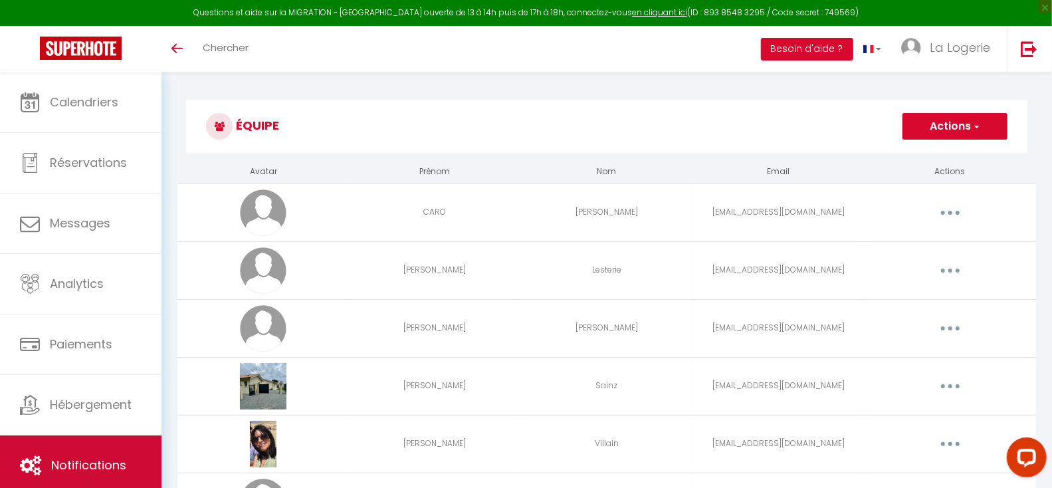
click at [102, 455] on link "Notifications" at bounding box center [81, 465] width 162 height 60
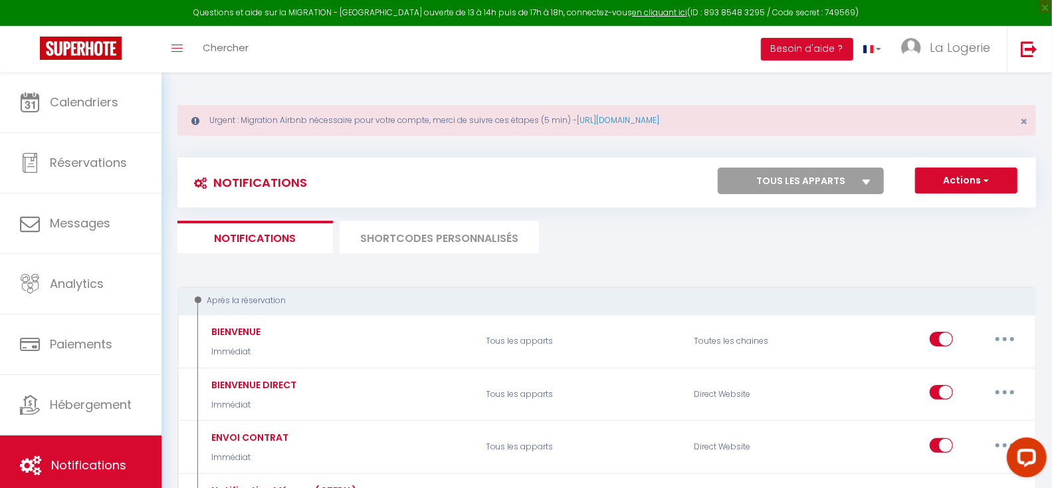
click at [429, 235] on li "SHORTCODES PERSONNALISÉS" at bounding box center [439, 237] width 199 height 33
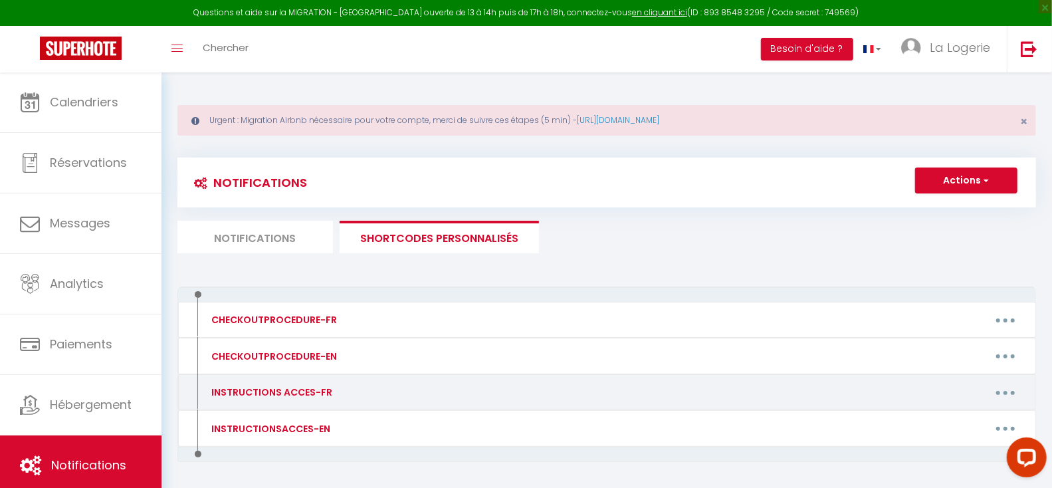
click at [1005, 394] on icon "button" at bounding box center [1006, 393] width 4 height 4
click at [945, 421] on link "Editer" at bounding box center [971, 422] width 98 height 23
type input "INSTRUCTIONS ACCES-FR"
type textarea "INSTRUCTIONS ACCES-FR"
type textarea "Lorem ips dolorsitamet cons adipi elitsed doei te incididu : 🛎 Utla Etdol Magna…"
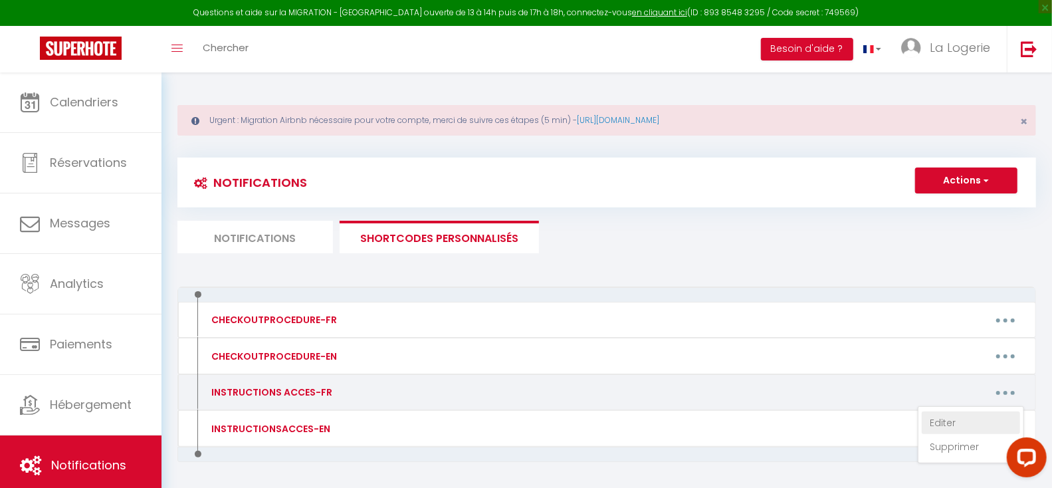
type textarea "Voici les instructions pour votre arrivée dans le logement 🛎 Appartement LE CAS…"
type textarea "Lorem ips dolorsitamet cons adipi elitsed doei te incididu : 🛎 Ut Labore Etdolo…"
type textarea "Lorem ips dolorsitamet cons adipi elitsed doei te incididu : 🛎 Utlaboreetd Magn…"
type textarea "Lorem ips dolorsitamet cons adipi elitsed doei te incididu : utlab://etdol.magn…"
type textarea "Lorem ips dolorsitamet cons adipi elitsed doei te incididu : 🛎 Utlabo Etdol 🛎 2…"
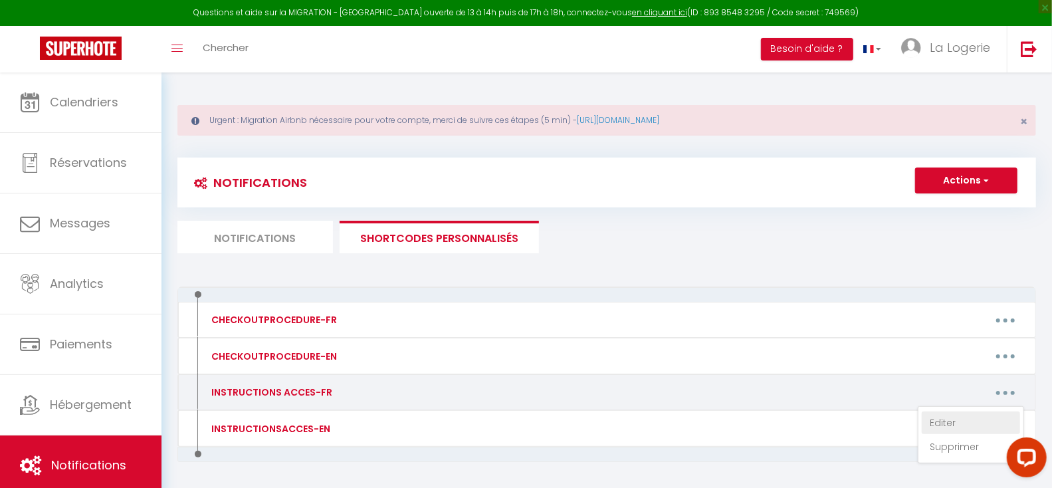
type textarea "Lorem ips dolorsitamet cons adipi elitsed doei te incididu : 🛎 Ut Labore Etdolo…"
type textarea "Lorem ips dolorsitamet cons adipi elitsed doei te incididu : 🛎 Ut Labor Etdolo …"
type textarea "Voici les instructions pour votre arrivée dans le logement 🛎 Studio Castéra 2 🛎…"
type textarea "Voici les instructions pour votre arrivée dans le logement : 🛎 Studio 102 JUNGL…"
type textarea "Bonjour, Rappel ... ACCÈS AU LOGEMENT POSSIBLE QU'A PARTIR DE 16H Voici les ins…"
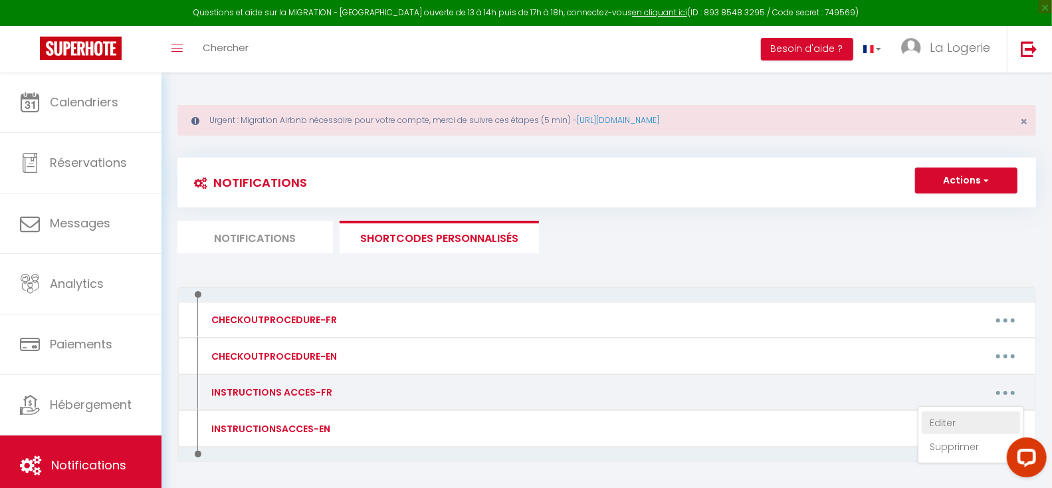
type textarea "Voici les instructions pour votre arrivée dans le logement 🛎 Studio Climatisé L…"
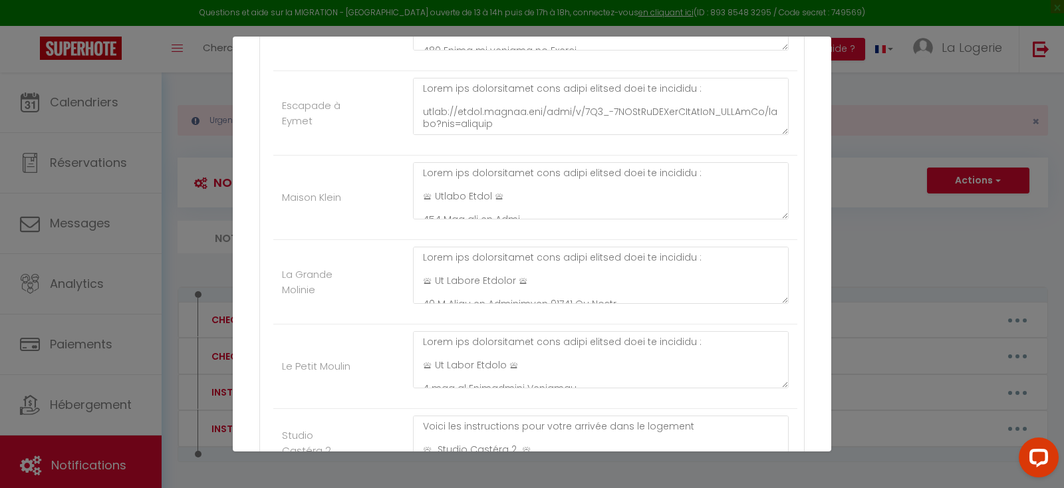
scroll to position [597, 0]
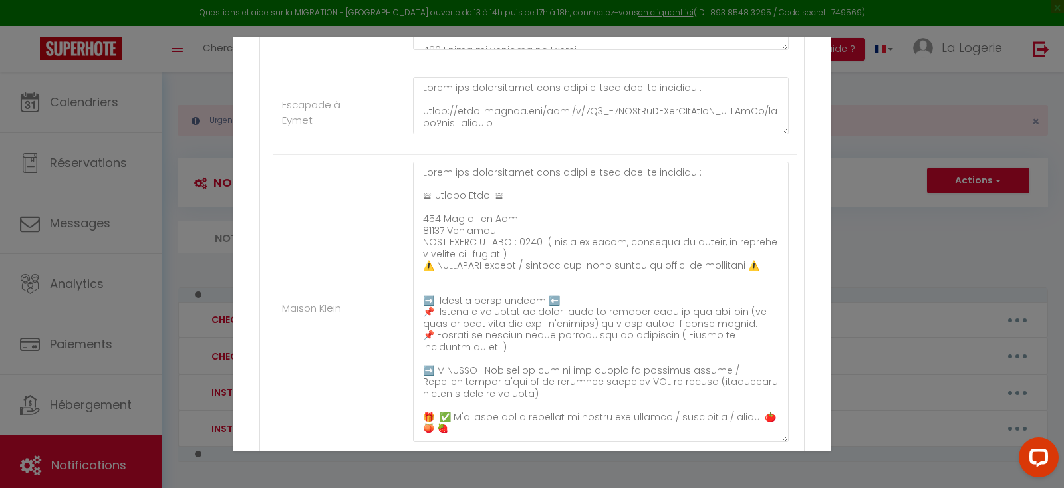
drag, startPoint x: 772, startPoint y: 211, endPoint x: 760, endPoint y: 433, distance: 221.7
click at [760, 433] on textarea at bounding box center [601, 302] width 376 height 281
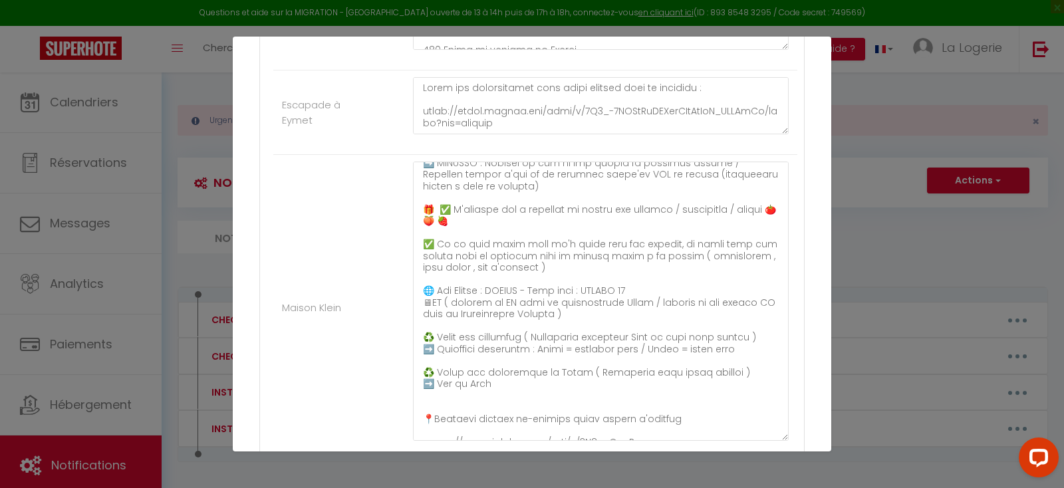
scroll to position [231, 0]
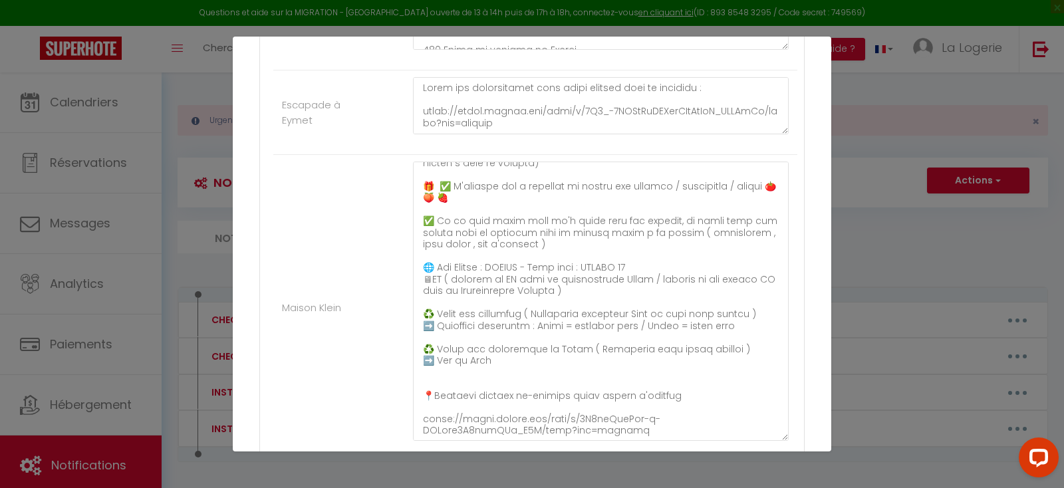
drag, startPoint x: 642, startPoint y: 444, endPoint x: 518, endPoint y: 417, distance: 127.1
click at [518, 417] on div at bounding box center [600, 308] width 393 height 292
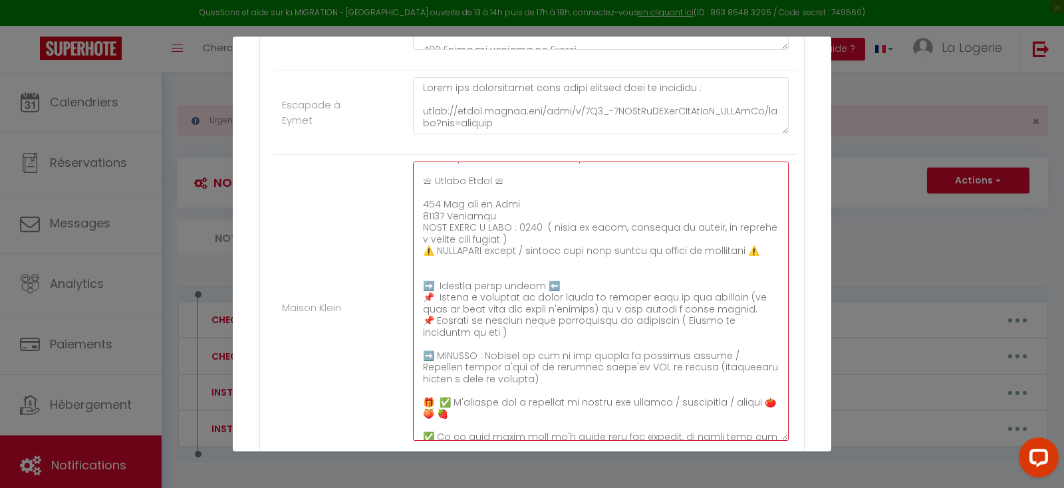
scroll to position [0, 0]
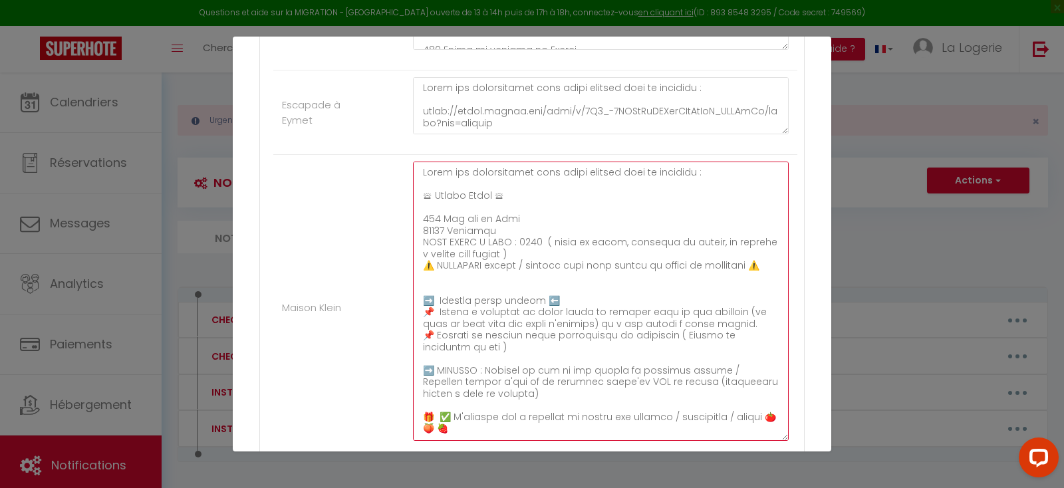
drag, startPoint x: 612, startPoint y: 429, endPoint x: 419, endPoint y: 172, distance: 321.5
click at [419, 172] on textarea at bounding box center [601, 301] width 376 height 279
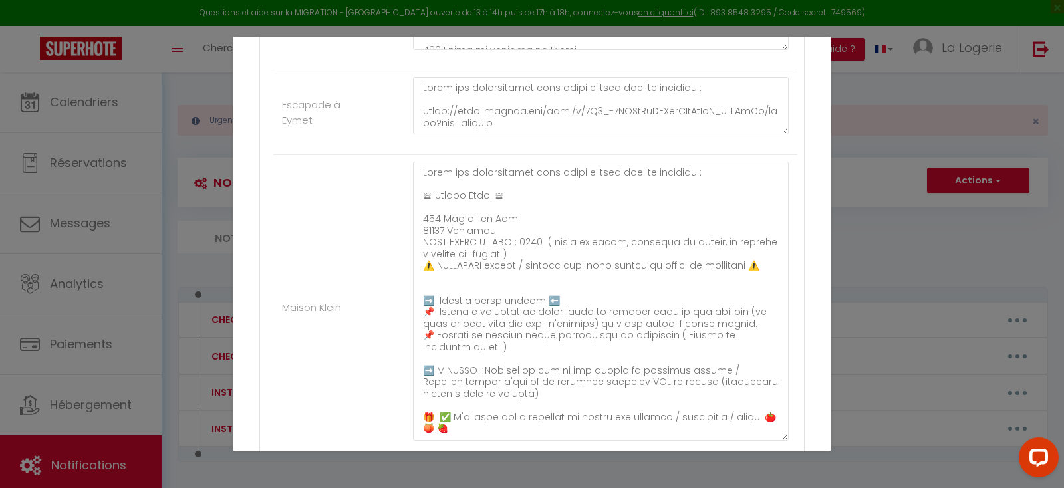
click at [307, 216] on li "Maison Klein" at bounding box center [535, 308] width 524 height 306
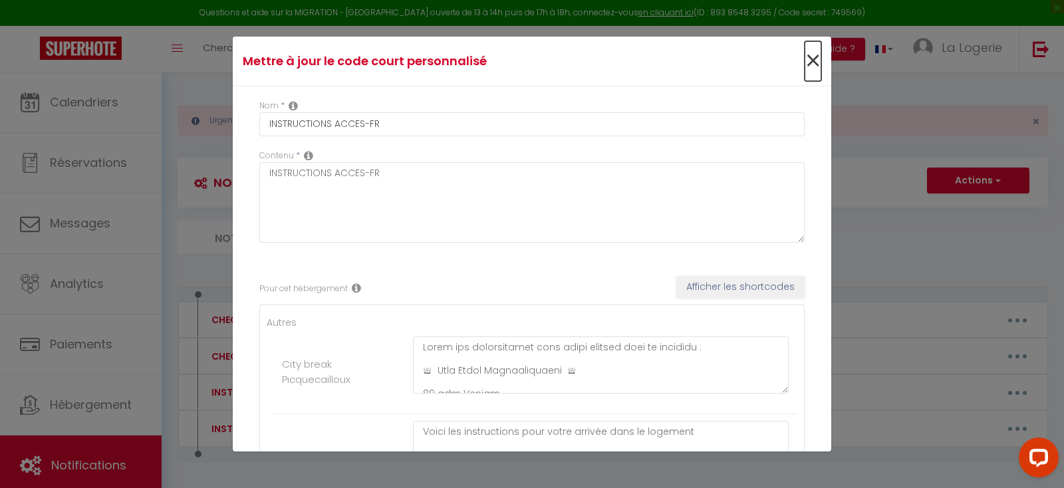
click at [804, 58] on span "×" at bounding box center [812, 61] width 17 height 40
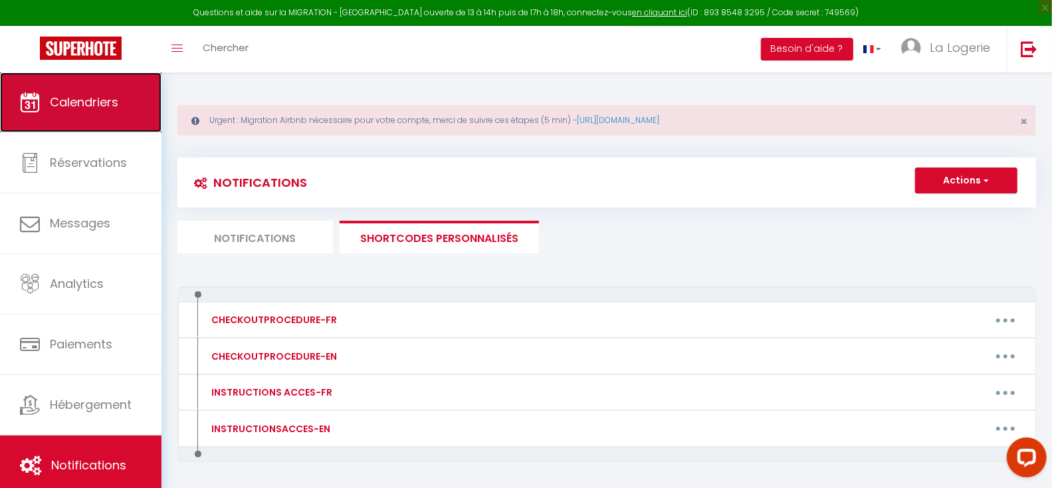
click at [84, 96] on span "Calendriers" at bounding box center [84, 102] width 68 height 17
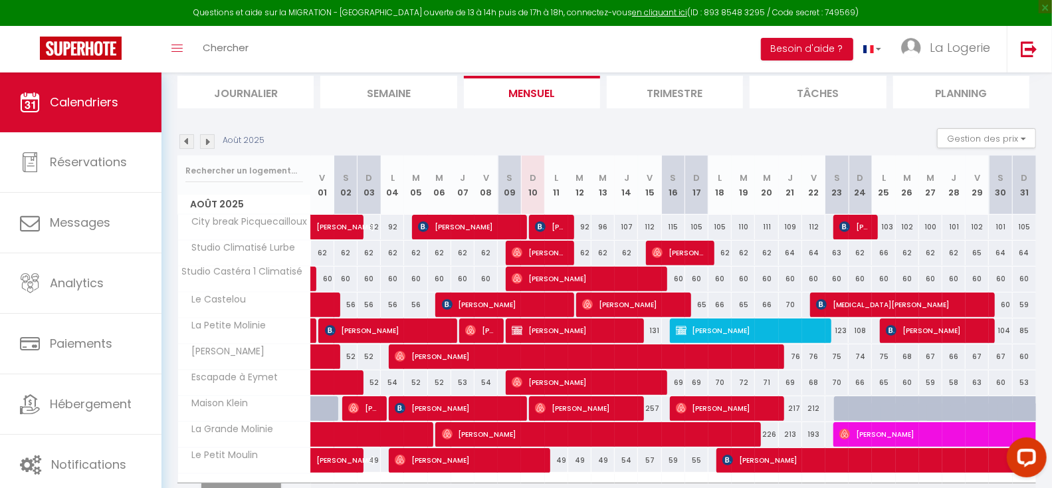
scroll to position [219, 0]
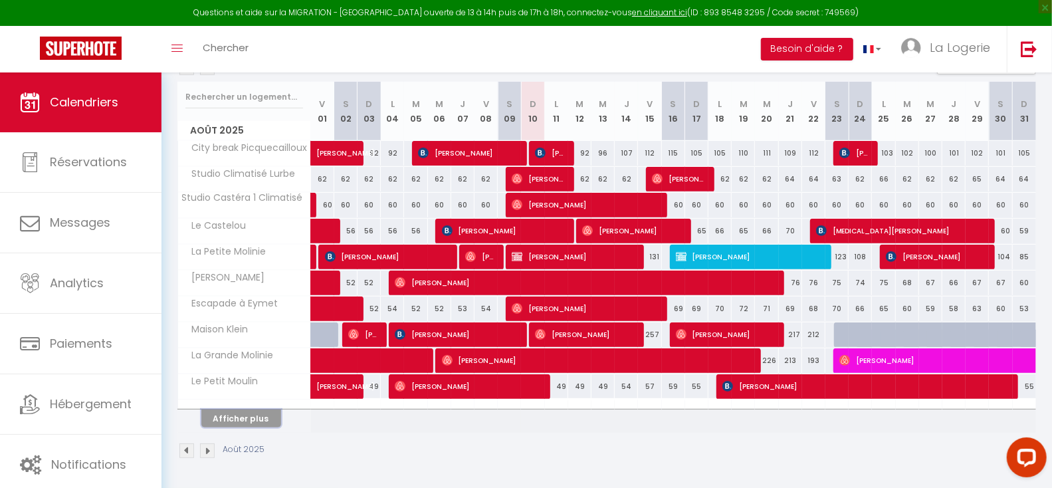
click at [236, 419] on button "Afficher plus" at bounding box center [241, 418] width 80 height 18
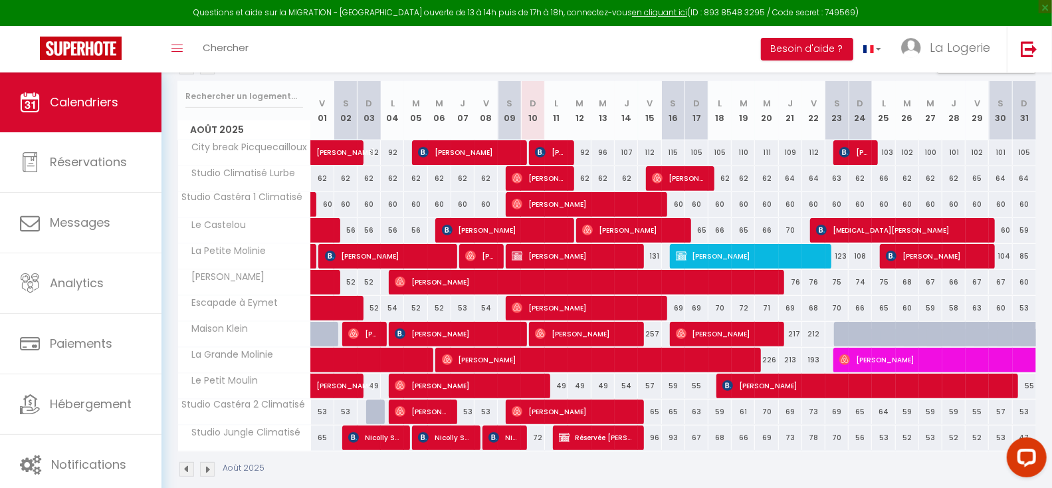
scroll to position [238, 0]
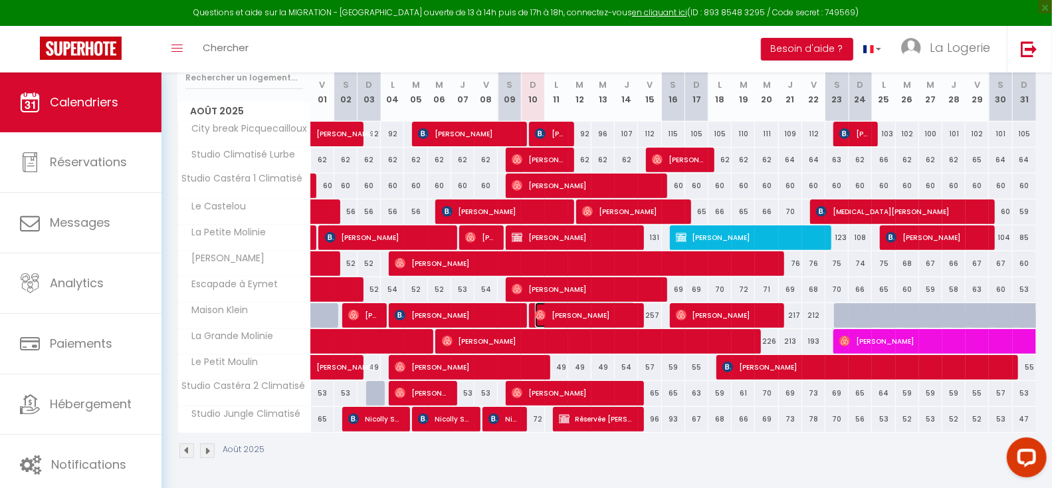
click at [584, 312] on span "[PERSON_NAME]" at bounding box center [585, 314] width 101 height 25
select select "OK"
select select "0"
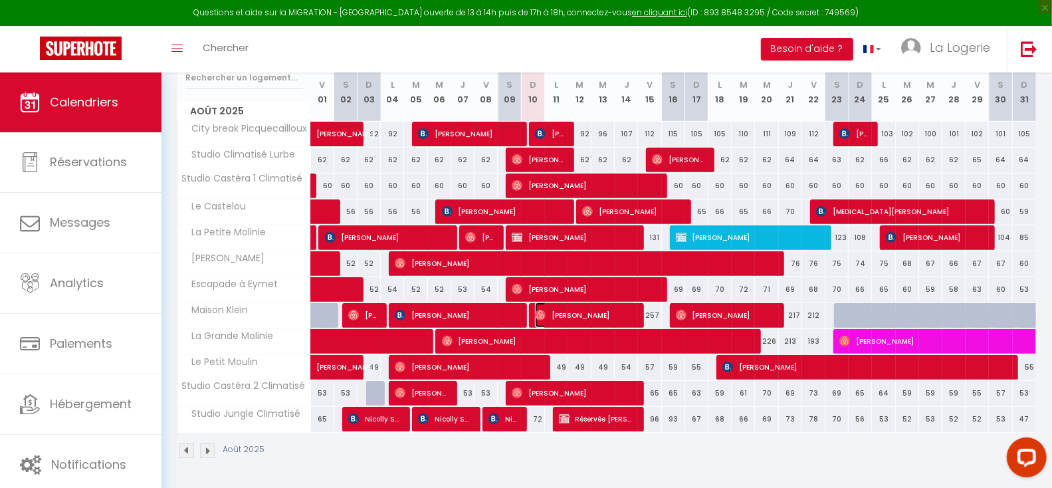
select select "1"
select select
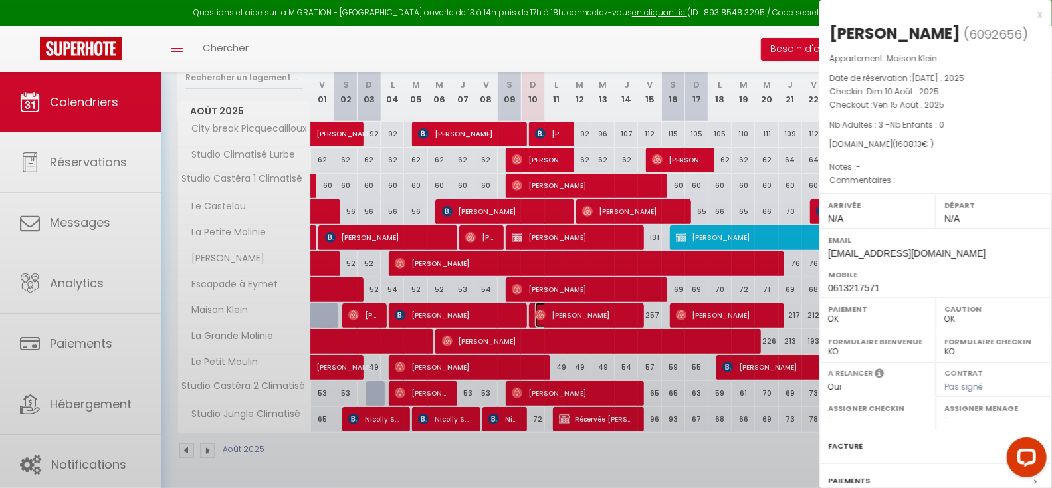
select select "20360"
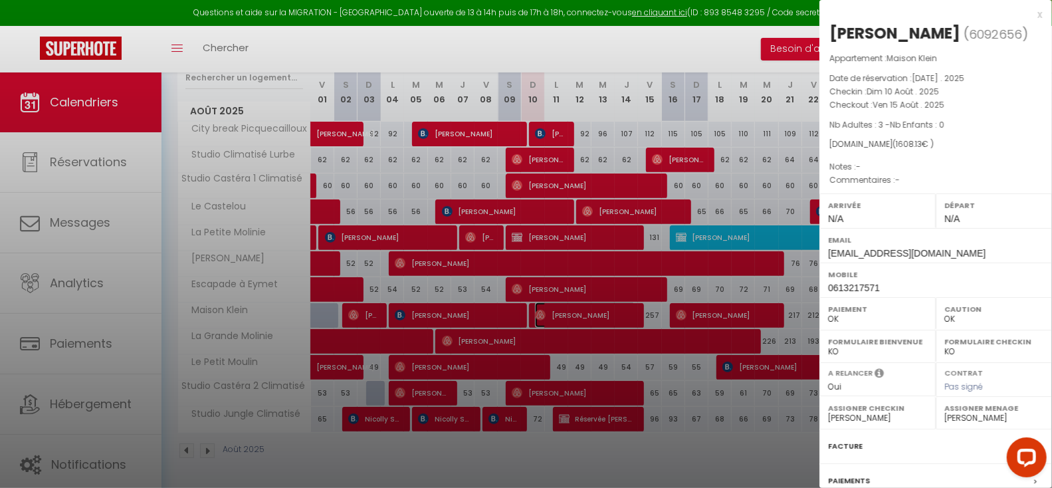
scroll to position [175, 0]
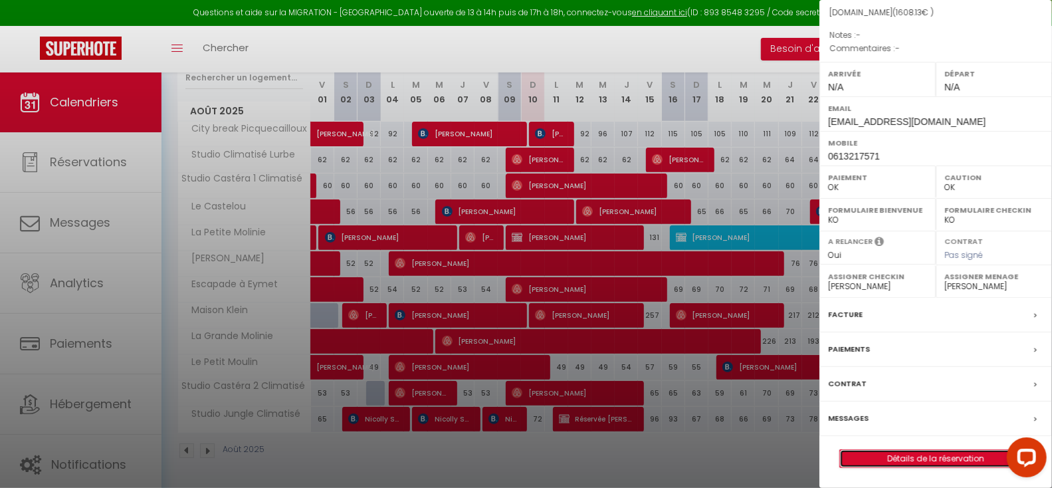
click at [936, 457] on link "Détails de la réservation" at bounding box center [935, 458] width 191 height 17
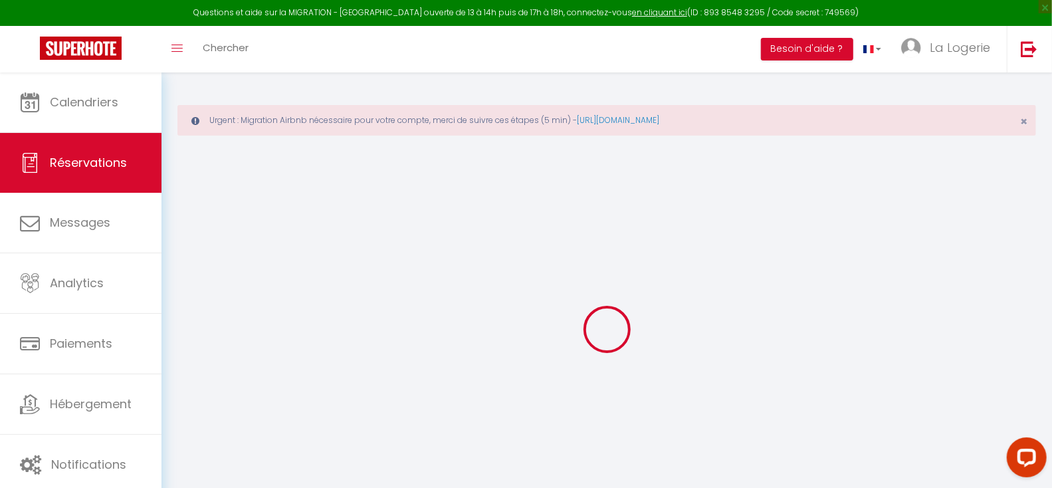
type input "[PERSON_NAME]"
type input "De Broucker"
type input "[EMAIL_ADDRESS][DOMAIN_NAME]"
type input "0613217571"
type input "59000"
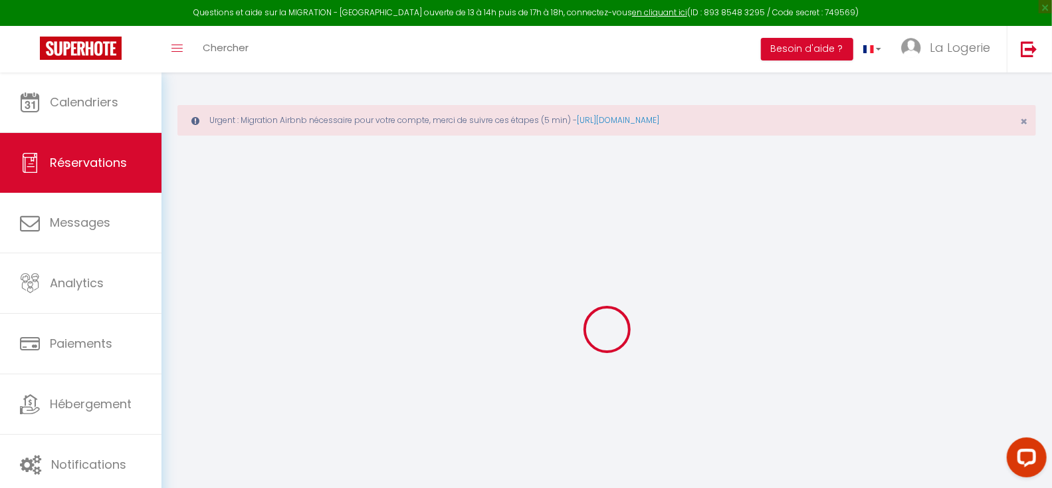
type input "Lille"
select select "FR"
type input "54.95"
select select "55953"
select select "1"
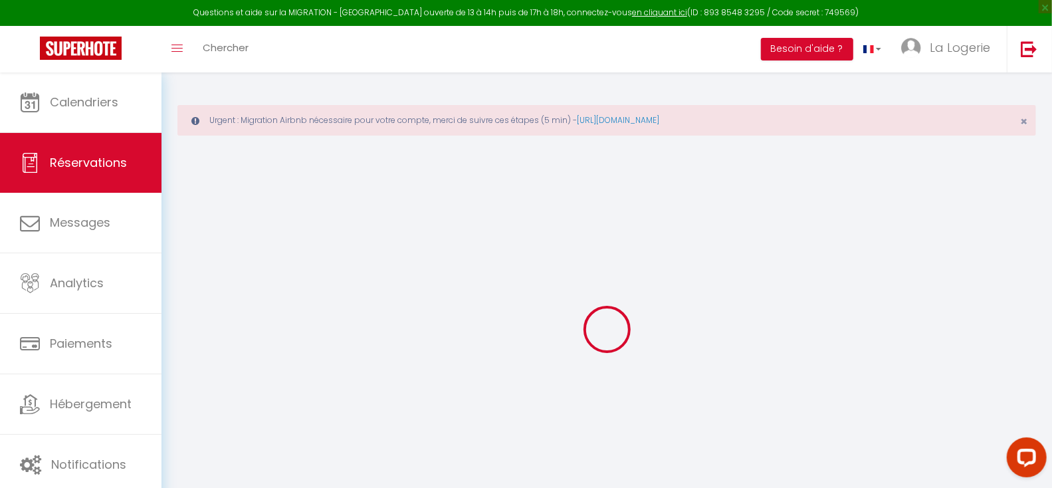
select select
type input "3"
select select "12"
select select
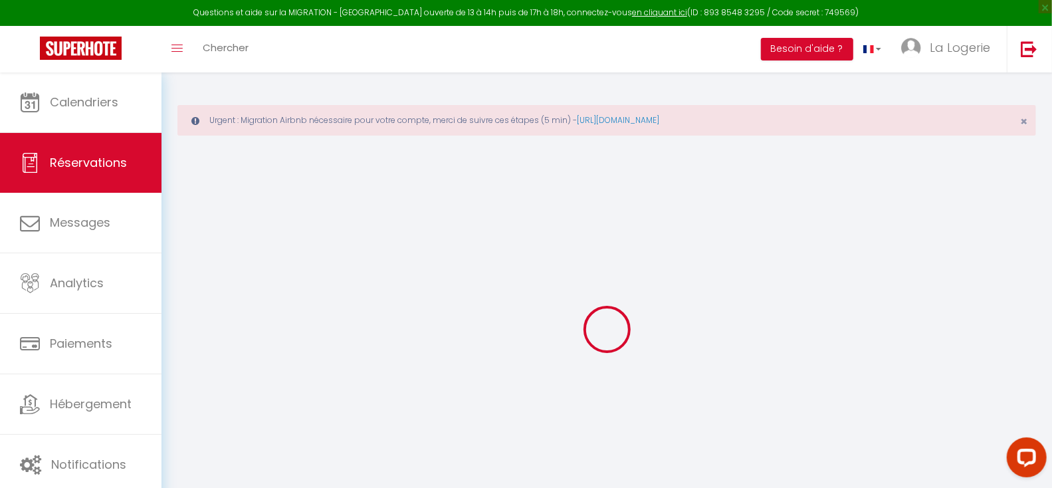
type input "1331.2"
checkbox input "true"
type input "0"
select select "1"
type input "180"
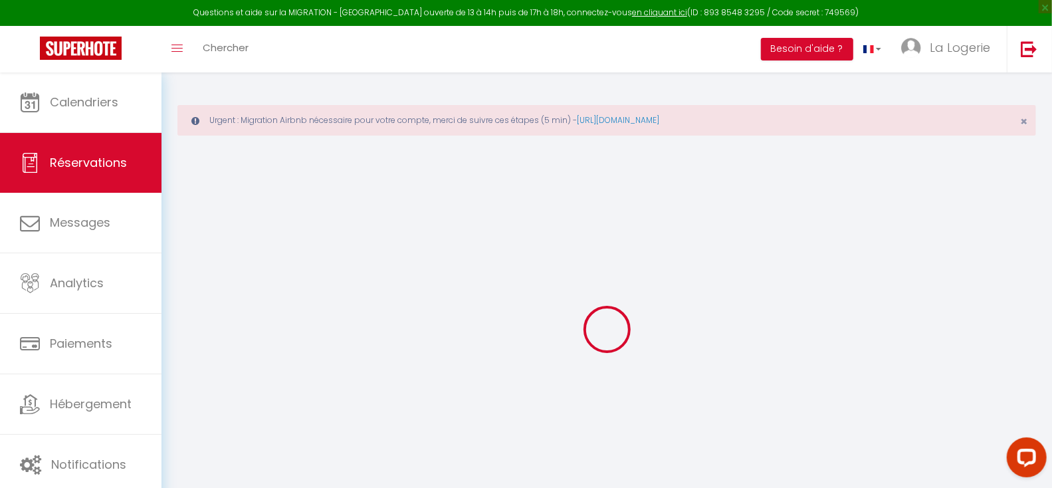
type input "0"
select select
select select "15"
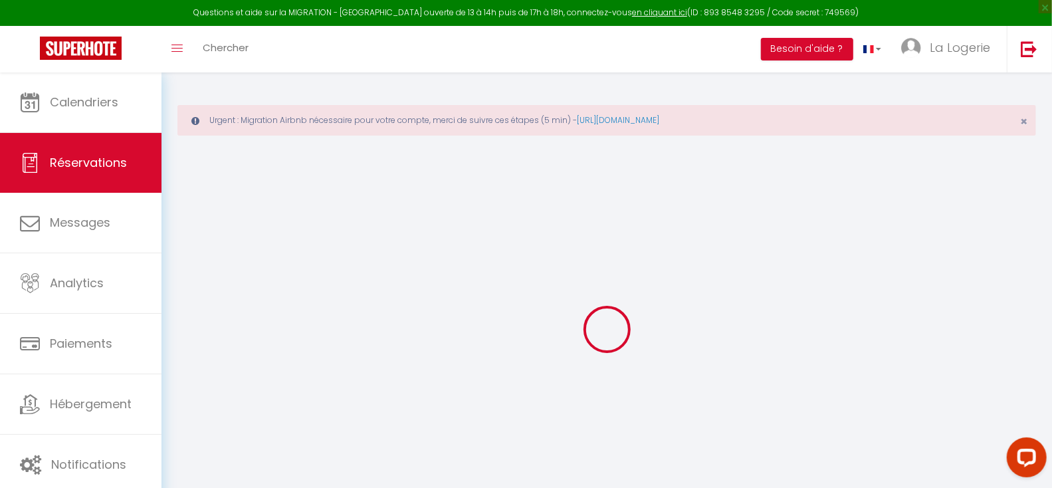
checkbox input "true"
type textarea "loRemiPsumdolorsiTametco=adip elit=[seddoe Tempor] incidi=[utlabo Etdolo] magna…"
select select
checkbox input "true"
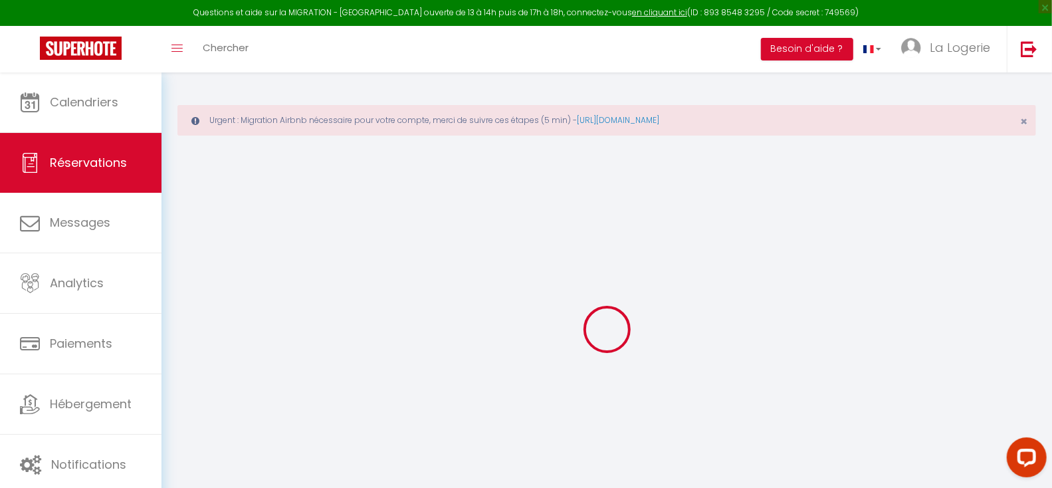
type textarea "loRemiPsumdolorsiTametco=adip elit=[seddoe Tempor] incidi=[utlabo Etdolo] magna…"
select select
checkbox input "true"
type textarea "loRemiPsumdolorsiTametco=adip elit=[seddoe Tempor] incidi=[utlabo Etdolo] magna…"
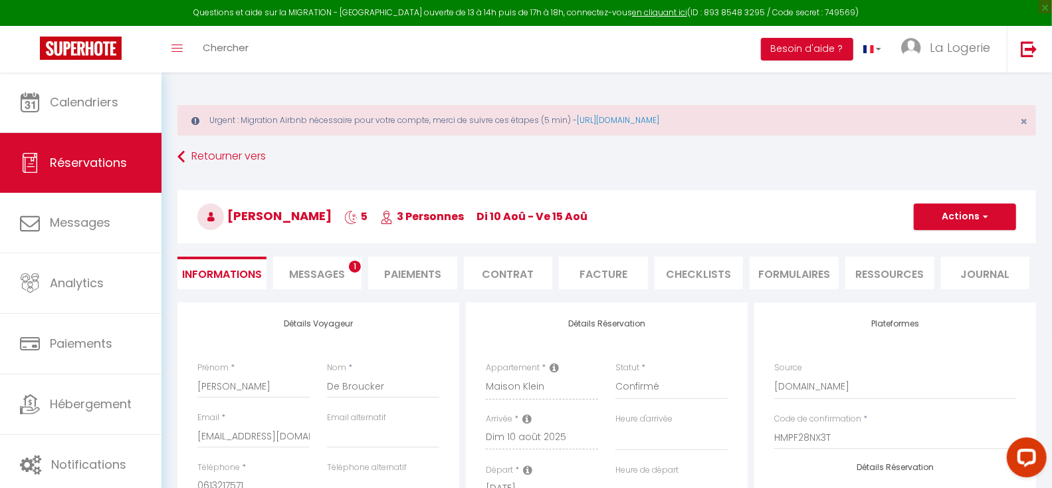
type input "180"
type input "96.93"
select select
checkbox input "true"
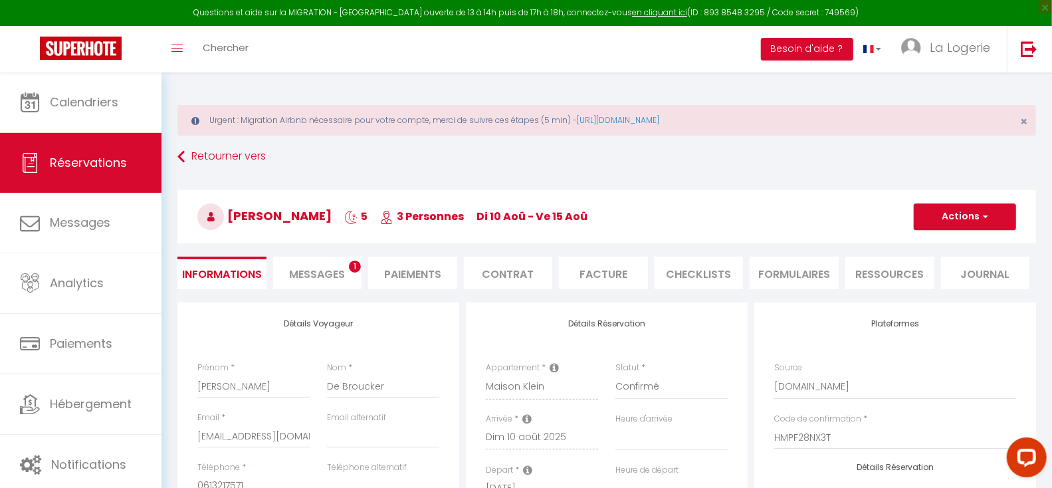
type textarea "loRemiPsumdolorsiTametco=adip elit=[seddoe Tempor] incidi=[utlabo Etdolo] magna…"
checkbox input "true"
type textarea "loRemiPsumdolorsiTametco=adip elit=[seddoe Tempor] incidi=[utlabo Etdolo] magna…"
select select
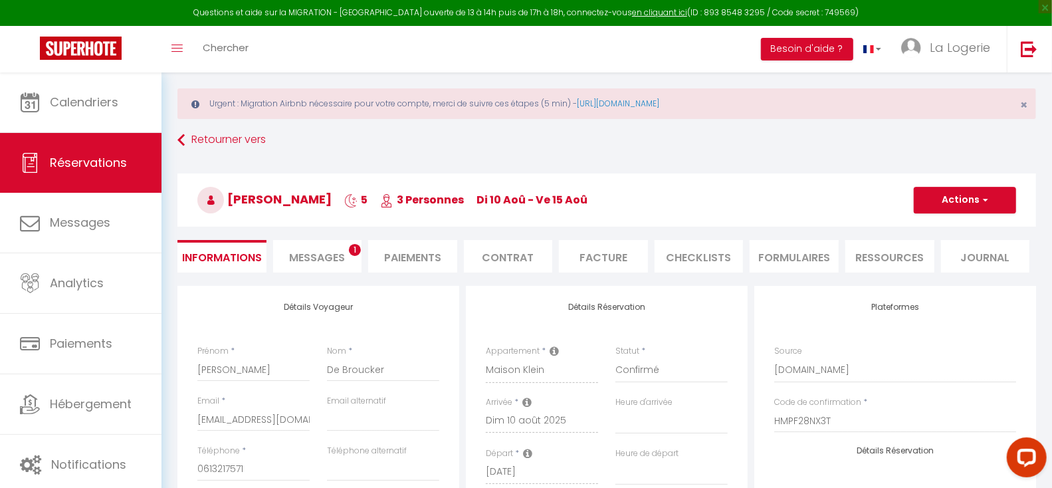
scroll to position [31, 0]
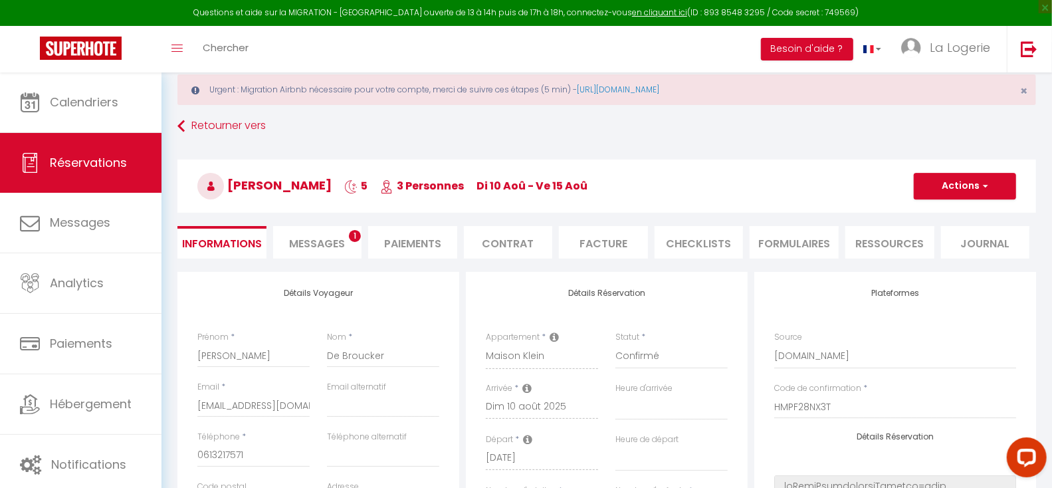
click at [338, 237] on span "Messages" at bounding box center [317, 243] width 56 height 15
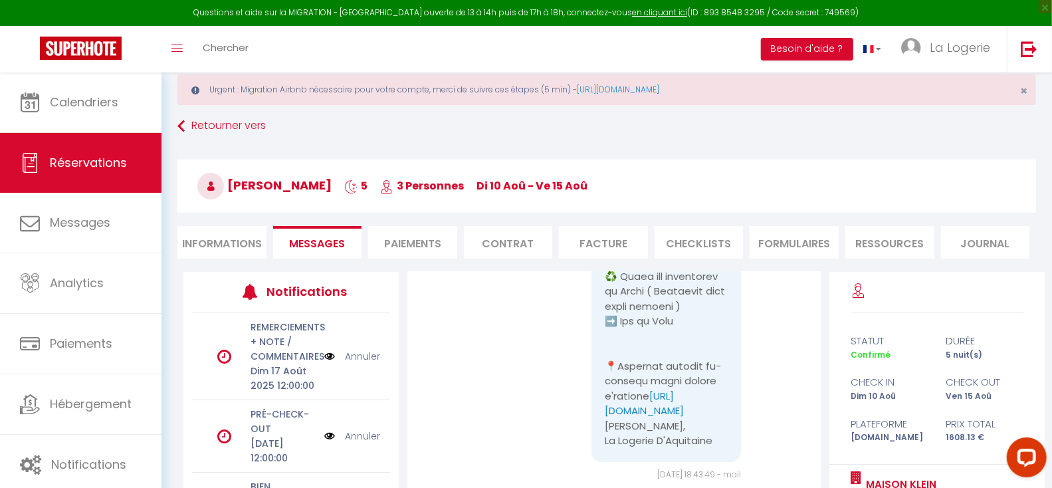
scroll to position [187, 0]
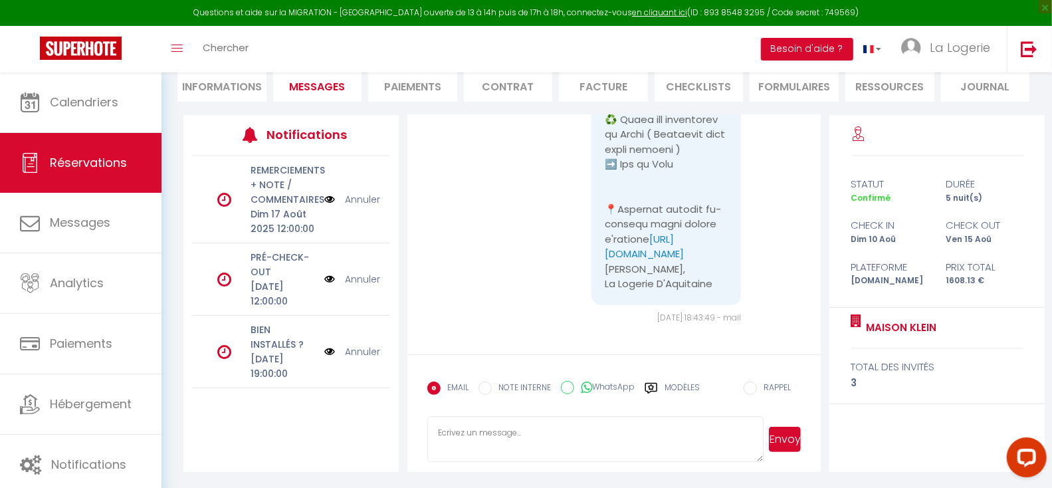
click at [680, 385] on label "Modèles" at bounding box center [682, 393] width 35 height 23
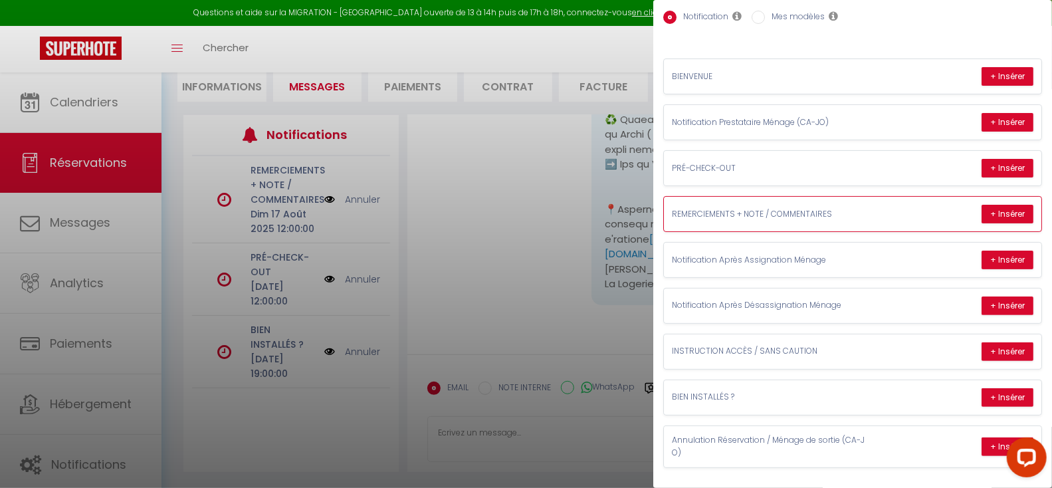
scroll to position [93, 0]
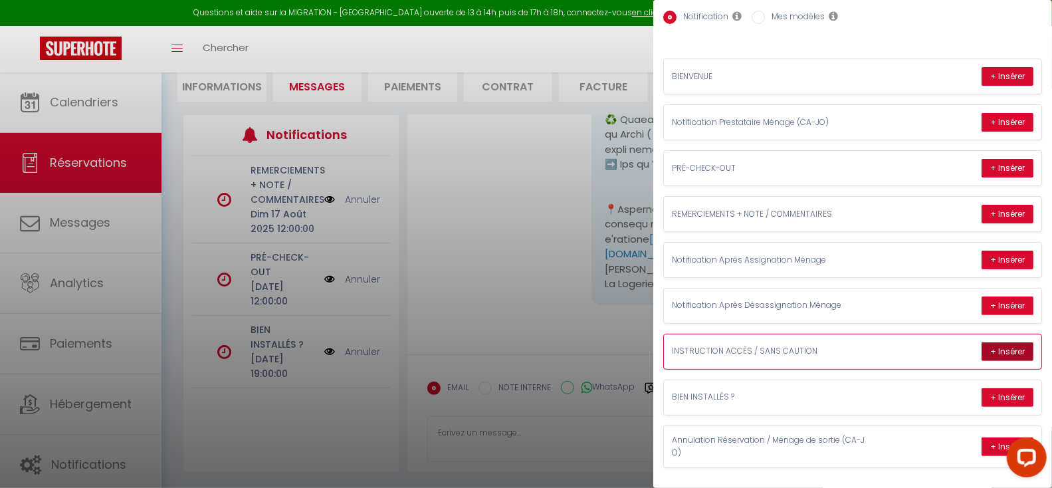
click at [1002, 342] on button "+ Insérer" at bounding box center [1008, 351] width 52 height 19
type textarea "Loremip, Dolors ... AMETC AD ELITSEDD EIUSMODT IN'U LABORE ET 45D Magna ali eni…"
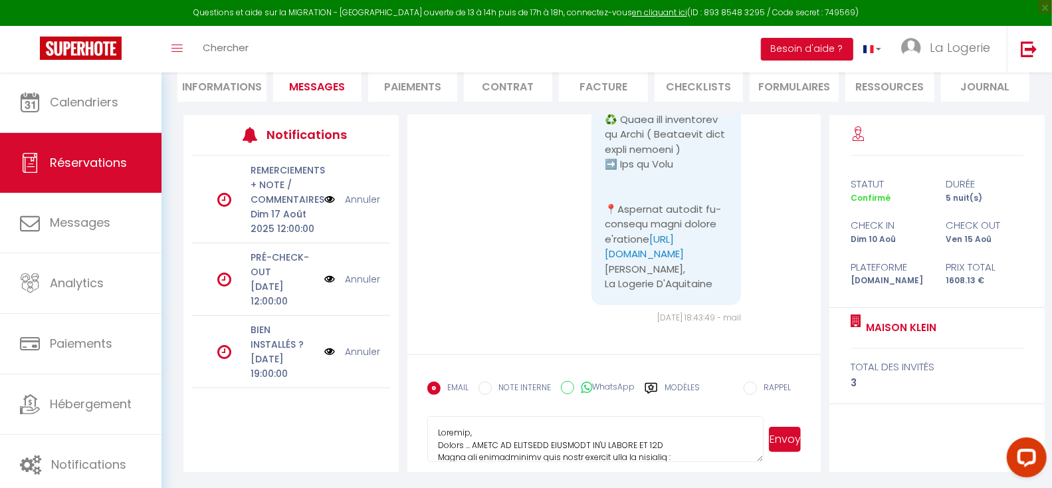
click at [567, 388] on input "WhatsApp" at bounding box center [567, 387] width 13 height 13
radio input "true"
radio input "false"
click at [790, 434] on button "Envoyer" at bounding box center [785, 439] width 32 height 25
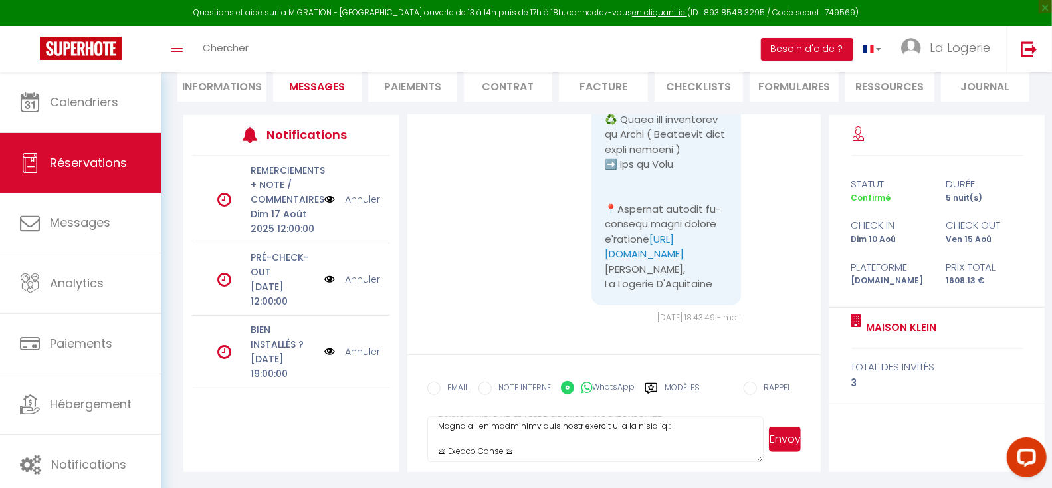
scroll to position [0, 0]
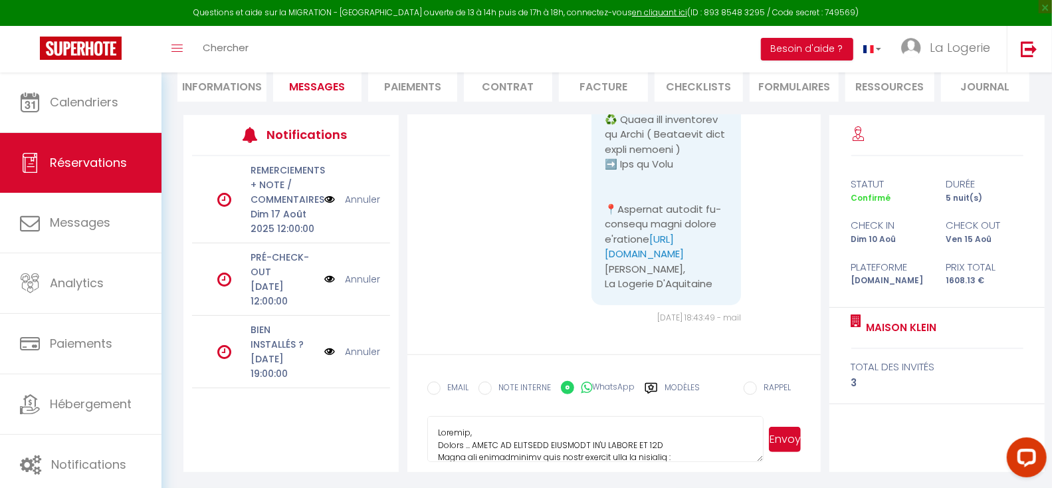
drag, startPoint x: 542, startPoint y: 453, endPoint x: 445, endPoint y: 416, distance: 104.3
click at [445, 416] on textarea at bounding box center [595, 439] width 336 height 47
